Goal: Information Seeking & Learning: Learn about a topic

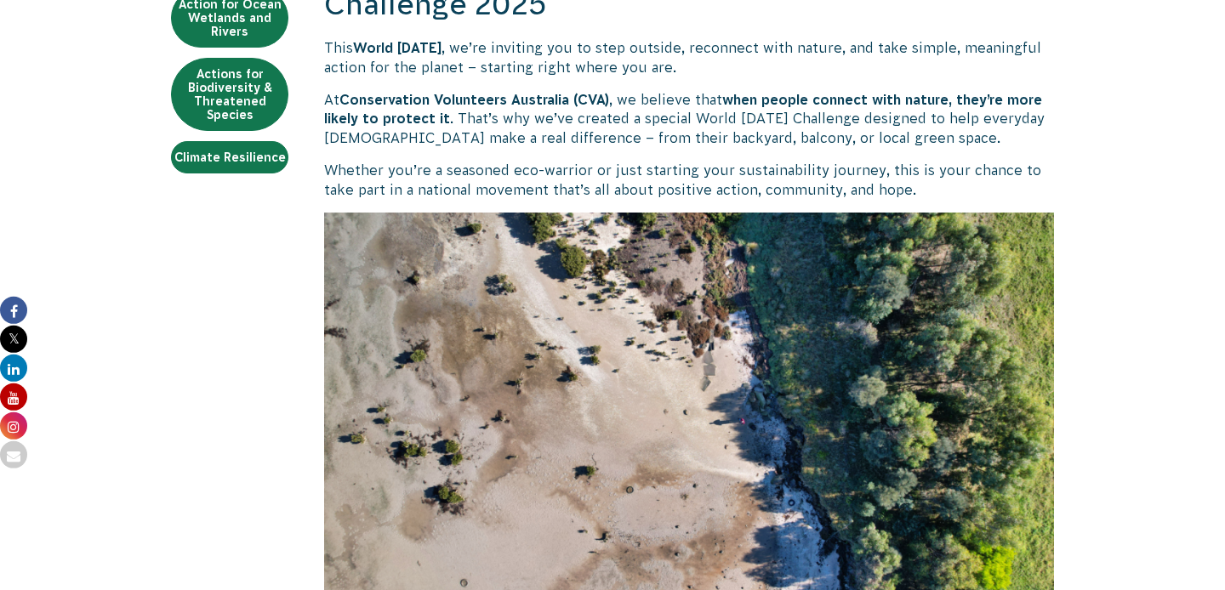
scroll to position [709, 0]
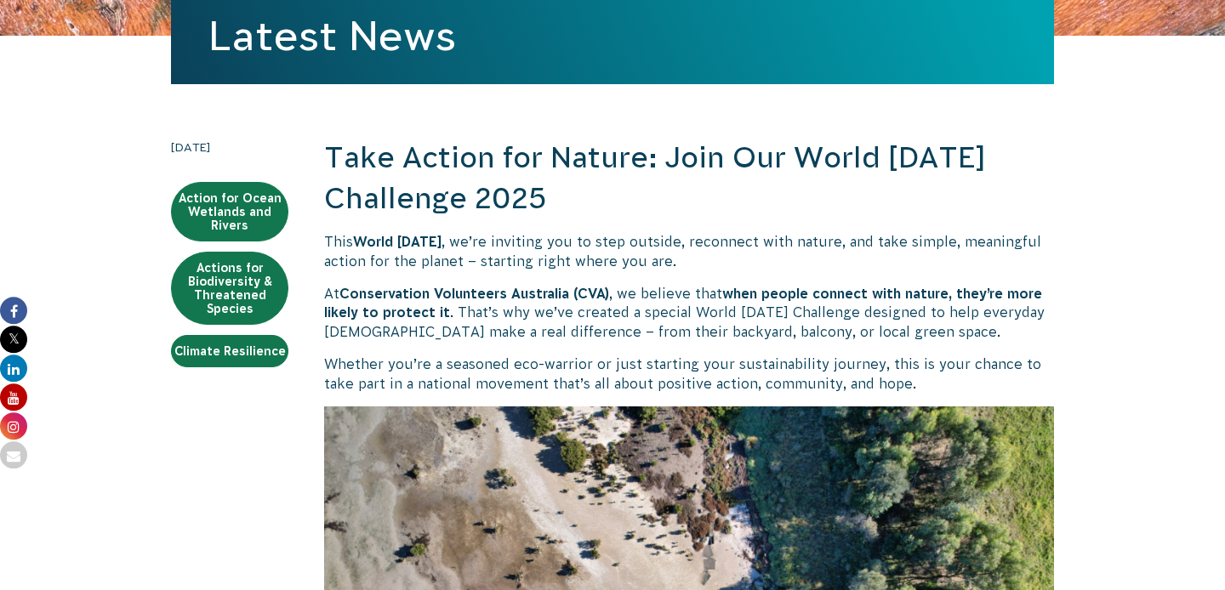
scroll to position [387, 0]
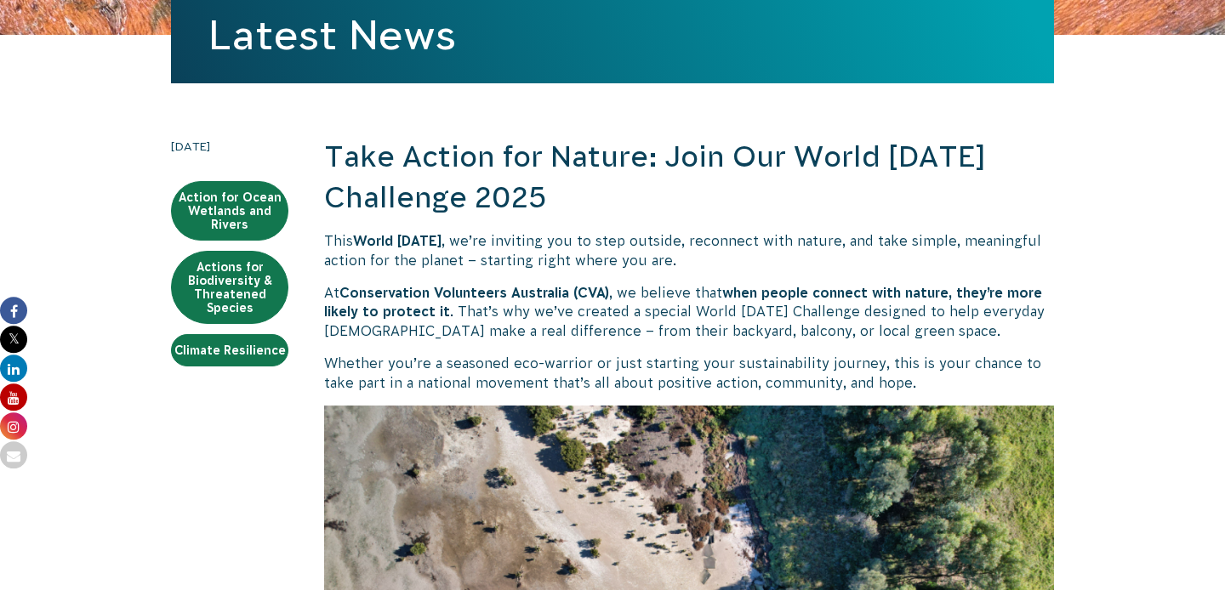
drag, startPoint x: 798, startPoint y: 197, endPoint x: 309, endPoint y: 139, distance: 492.7
copy h2 "Take Action for Nature: Join Our World Environment Day Challenge 2025"
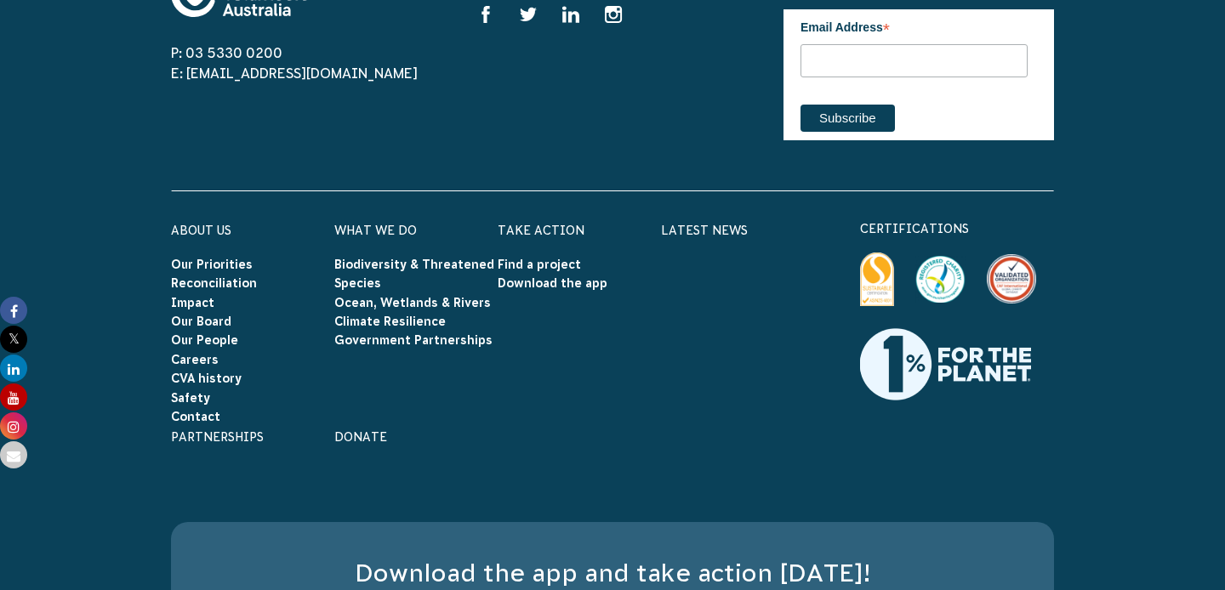
scroll to position [4902, 0]
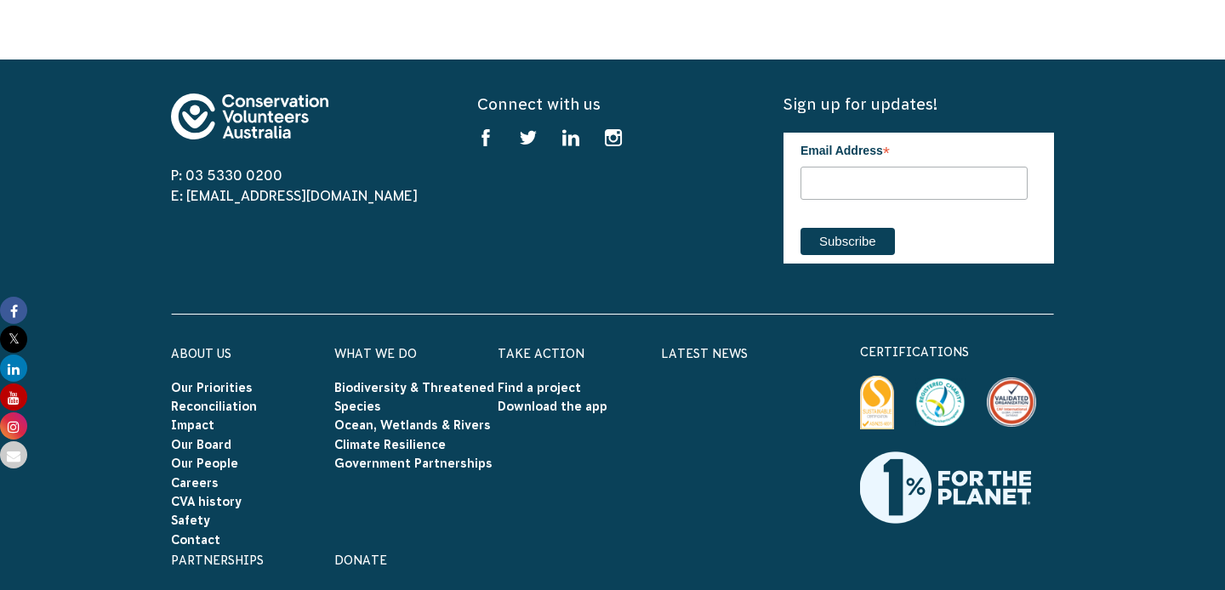
scroll to position [4869, 0]
